Goal: Navigation & Orientation: Find specific page/section

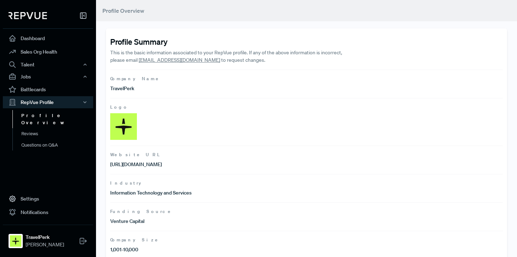
click at [125, 86] on p "TravelPerk" at bounding box center [208, 88] width 196 height 7
drag, startPoint x: 139, startPoint y: 87, endPoint x: 109, endPoint y: 86, distance: 29.5
click at [109, 86] on div "Profile Summary This is the basic information associated to your RepVue profile…" at bounding box center [306, 214] width 401 height 373
drag, startPoint x: 188, startPoint y: 62, endPoint x: 139, endPoint y: 61, distance: 48.7
click at [139, 61] on p "This is the basic information associated to your RepVue profile. If any of the …" at bounding box center [227, 56] width 235 height 15
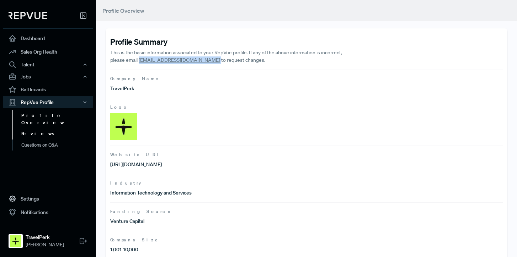
click at [31, 129] on link "Reviews" at bounding box center [57, 133] width 90 height 11
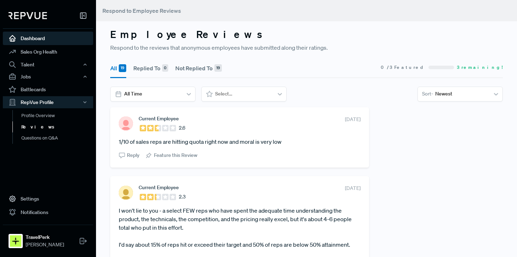
click at [41, 39] on link "Dashboard" at bounding box center [48, 39] width 90 height 14
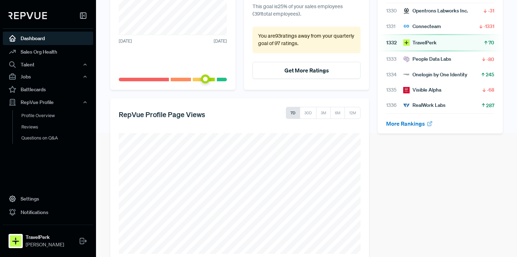
scroll to position [120, 0]
